Goal: Task Accomplishment & Management: Manage account settings

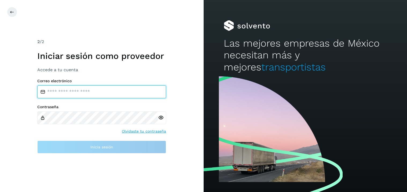
click at [80, 91] on input "email" at bounding box center [101, 92] width 129 height 13
type input "**********"
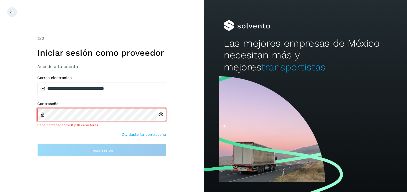
click at [161, 118] on div at bounding box center [162, 114] width 8 height 13
click at [162, 114] on icon at bounding box center [161, 115] width 6 height 6
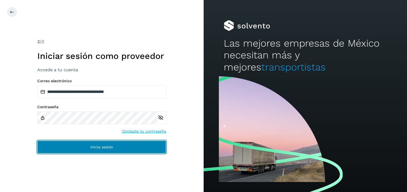
click at [108, 147] on span "Inicia sesión" at bounding box center [101, 147] width 23 height 4
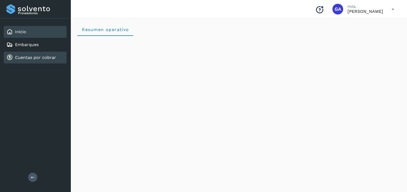
click at [35, 55] on link "Cuentas por cobrar" at bounding box center [35, 57] width 41 height 5
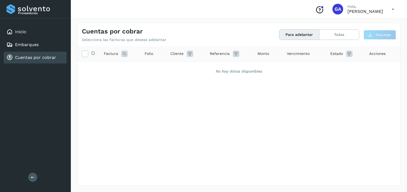
click at [391, 10] on icon at bounding box center [392, 9] width 11 height 11
click at [355, 24] on div "Cerrar sesión" at bounding box center [366, 24] width 64 height 10
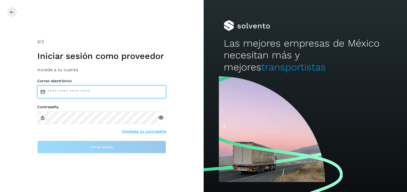
click at [73, 92] on input "email" at bounding box center [101, 92] width 129 height 13
type input "**********"
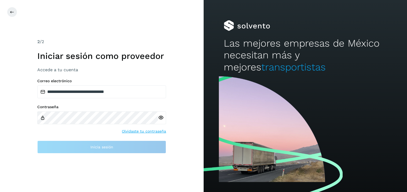
click at [162, 118] on div at bounding box center [162, 118] width 8 height 13
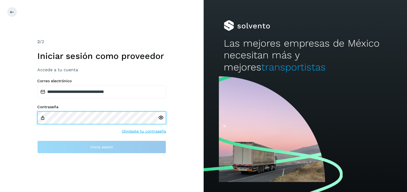
click at [109, 111] on div "Contraseña" at bounding box center [101, 115] width 129 height 20
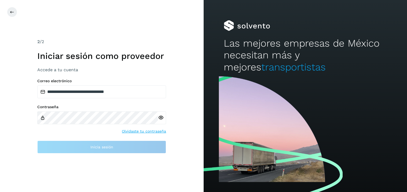
click at [161, 118] on div at bounding box center [162, 118] width 8 height 13
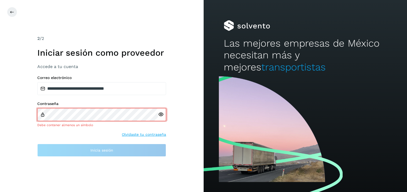
click at [160, 114] on icon at bounding box center [161, 115] width 6 height 6
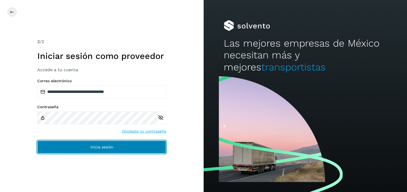
click at [105, 146] on span "Inicia sesión" at bounding box center [101, 147] width 23 height 4
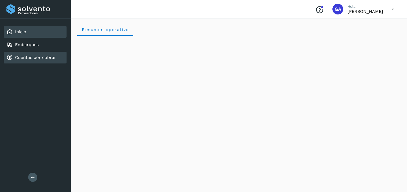
click at [28, 56] on link "Cuentas por cobrar" at bounding box center [35, 57] width 41 height 5
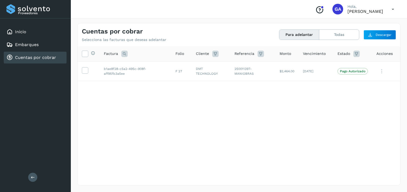
click at [261, 119] on div "Selecciona todas las facturas disponibles para adelanto Factura Folio Cliente R…" at bounding box center [238, 104] width 323 height 117
click at [86, 69] on icon at bounding box center [85, 70] width 6 height 6
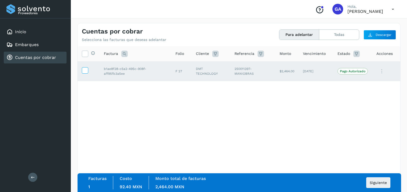
click at [84, 73] on span at bounding box center [85, 72] width 6 height 4
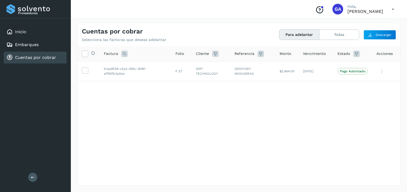
click at [391, 10] on icon at bounding box center [392, 9] width 11 height 11
click at [353, 26] on div "Cerrar sesión" at bounding box center [366, 24] width 64 height 10
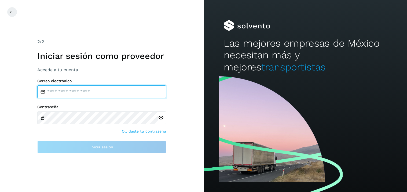
click at [71, 90] on input "email" at bounding box center [101, 92] width 129 height 13
type input "**********"
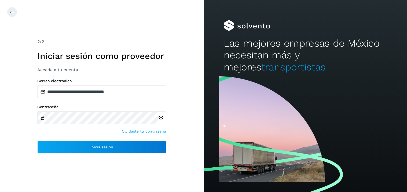
click at [162, 118] on icon at bounding box center [161, 118] width 6 height 6
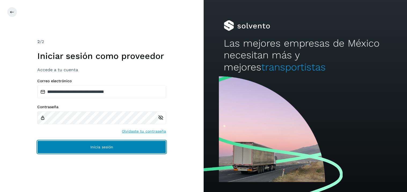
click at [80, 146] on button "Inicia sesión" at bounding box center [101, 147] width 129 height 13
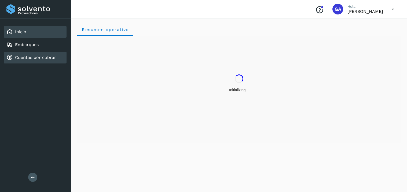
click at [41, 58] on link "Cuentas por cobrar" at bounding box center [35, 57] width 41 height 5
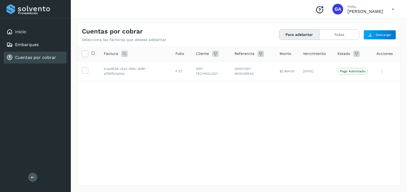
click at [29, 59] on div "Cuentas por cobrar" at bounding box center [31, 57] width 50 height 6
click at [227, 127] on div "Selecciona todas las facturas disponibles para adelanto Factura Folio Cliente R…" at bounding box center [238, 104] width 323 height 117
click at [393, 9] on icon at bounding box center [392, 9] width 11 height 11
click at [356, 22] on div "Cerrar sesión" at bounding box center [366, 24] width 64 height 10
